Goal: Browse casually

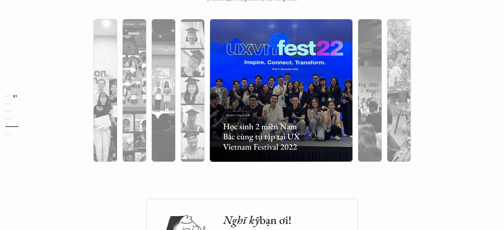
scroll to position [17, 0]
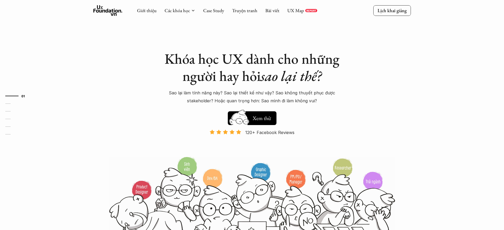
click at [270, 132] on p "120+ Facebook Reviews" at bounding box center [269, 132] width 49 height 8
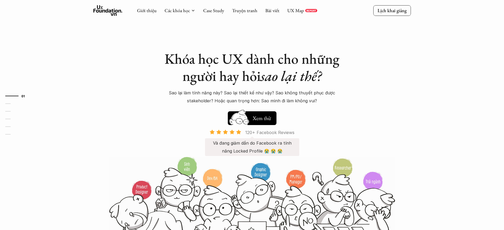
click at [270, 132] on p "120+ Facebook Reviews" at bounding box center [269, 132] width 49 height 8
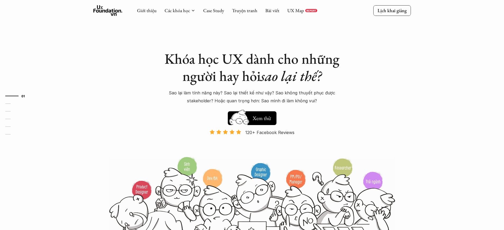
click at [252, 147] on p "Và đang giảm dần do Facebook ra tính năng Locked Profile 😭 😭 😭" at bounding box center [252, 147] width 84 height 16
click at [270, 132] on p "120+ Facebook Reviews" at bounding box center [269, 132] width 49 height 8
